Goal: Task Accomplishment & Management: Complete application form

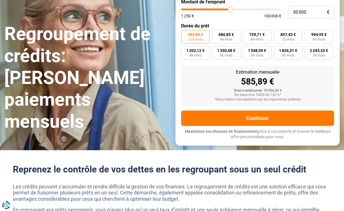
type input "44 500"
type input "44500"
click at [226, 10] on input "range" at bounding box center [231, 10] width 100 height 2
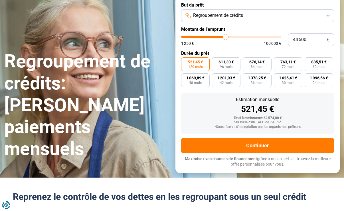
scroll to position [43, 0]
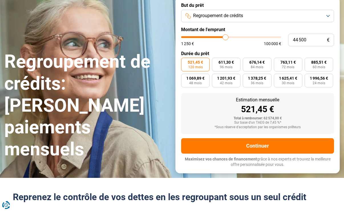
click at [228, 38] on input "range" at bounding box center [231, 37] width 100 height 2
click at [230, 38] on input "range" at bounding box center [231, 37] width 100 height 2
type input "48 750"
type input "48750"
click at [230, 38] on input "range" at bounding box center [231, 37] width 100 height 2
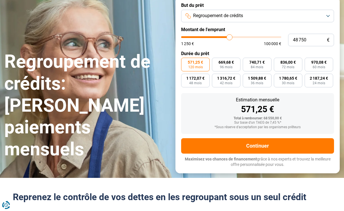
type input "54 500"
type input "54500"
click at [235, 38] on input "range" at bounding box center [231, 37] width 100 height 2
click at [236, 38] on input "range" at bounding box center [231, 37] width 100 height 2
type input "61 000"
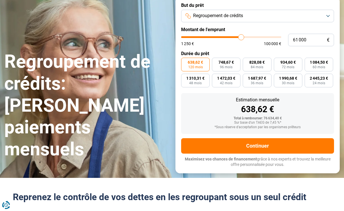
type input "61000"
click at [240, 38] on input "range" at bounding box center [231, 37] width 100 height 2
click at [310, 46] on input "61 000" at bounding box center [311, 40] width 46 height 13
type input "6 100"
type input "6000"
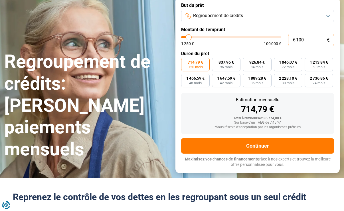
type input "610"
type input "1250"
type input "61"
type input "1250"
type input "6"
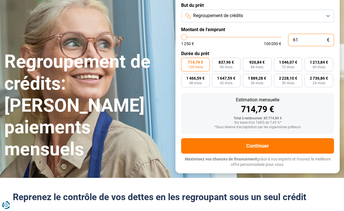
type input "1250"
type input "0"
type input "1250"
type input "4"
type input "1250"
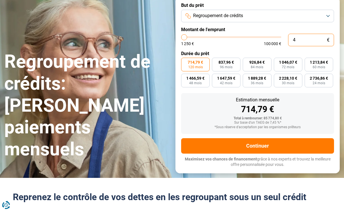
type input "49"
type input "1250"
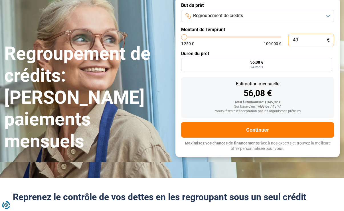
type input "1 250"
type input "1250"
radio input "true"
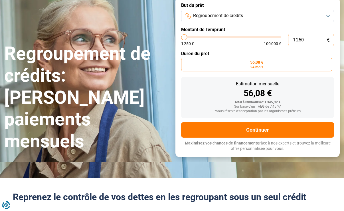
type input "12 500"
type input "12500"
type input "125 000"
type input "100000"
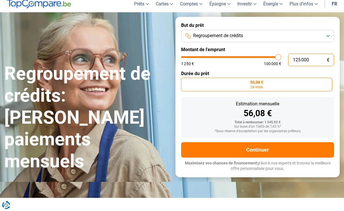
type input "12 500"
type input "12500"
type input "1 250"
type input "1250"
type input "125"
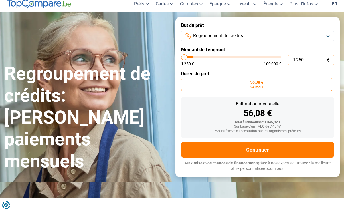
type input "1250"
type input "12"
type input "1250"
type input "1"
type input "1250"
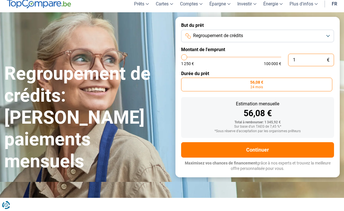
type input "0"
type input "1250"
type input "4"
type input "1250"
type input "49"
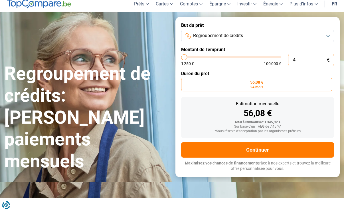
type input "1250"
type input "490"
type input "1250"
type input "4 900"
type input "5000"
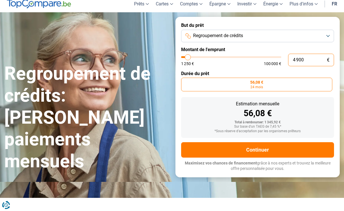
type input "49 000"
type input "49000"
radio input "false"
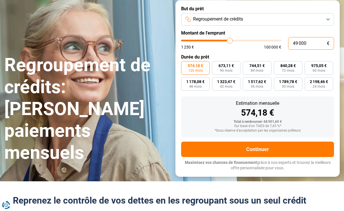
scroll to position [43, 0]
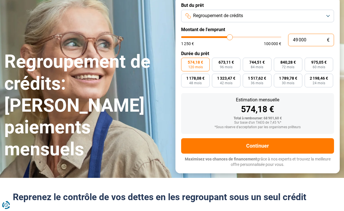
type input "4 900"
type input "5000"
type input "490"
type input "1250"
type input "49"
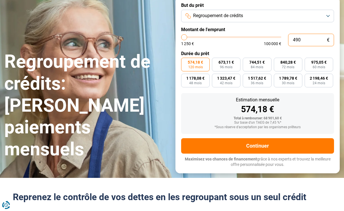
type input "1250"
type input "4"
type input "1250"
type input "0"
type input "1250"
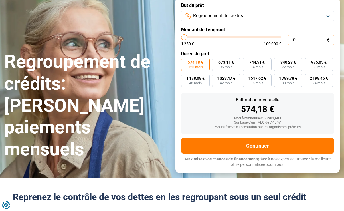
type input "1 250"
type input "1250"
radio input "true"
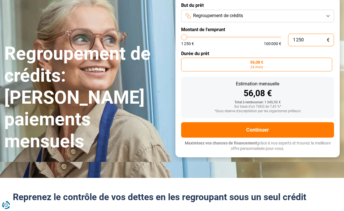
scroll to position [23, 0]
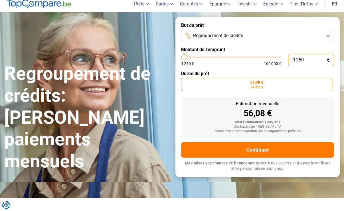
type input "125"
type input "1250"
type input "12"
type input "1250"
type input "1"
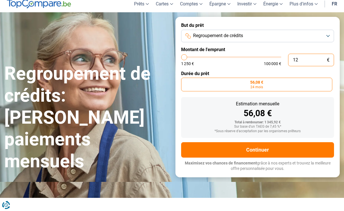
type input "1250"
type input "0"
type input "1250"
type input "1 250"
type input "1250"
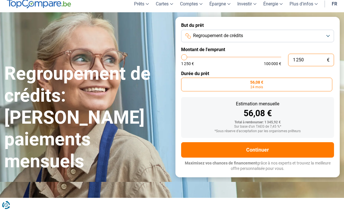
type input "125"
type input "1250"
type input "12"
type input "1250"
type input "1"
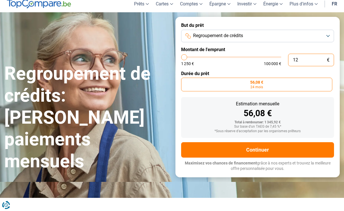
type input "1250"
type input "0"
type input "1250"
type input "7"
type input "1250"
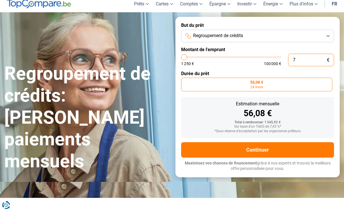
type input "75"
type input "1250"
type input "750"
type input "1250"
type input "7 500"
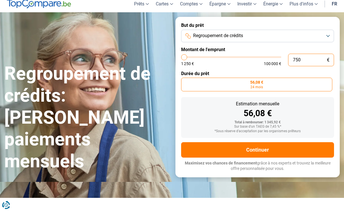
type input "7500"
radio input "false"
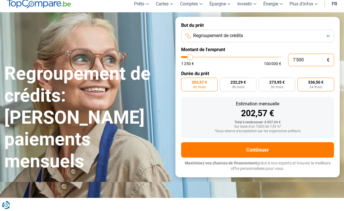
type input "7 500"
